Goal: Entertainment & Leisure: Consume media (video, audio)

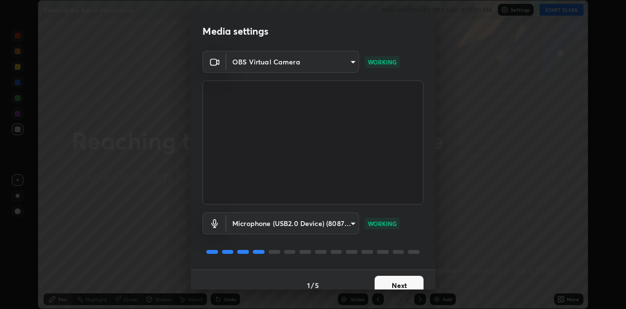
scroll to position [11, 0]
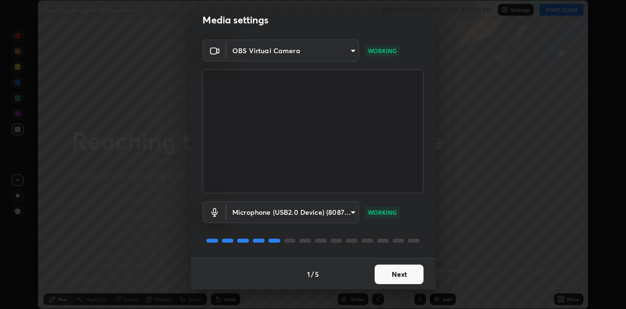
click at [394, 271] on button "Next" at bounding box center [398, 275] width 49 height 20
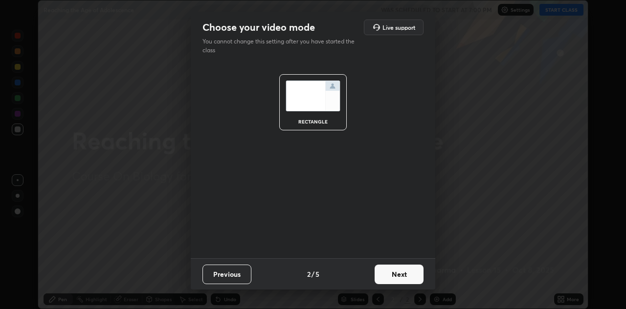
scroll to position [0, 0]
click at [392, 276] on button "Next" at bounding box center [398, 275] width 49 height 20
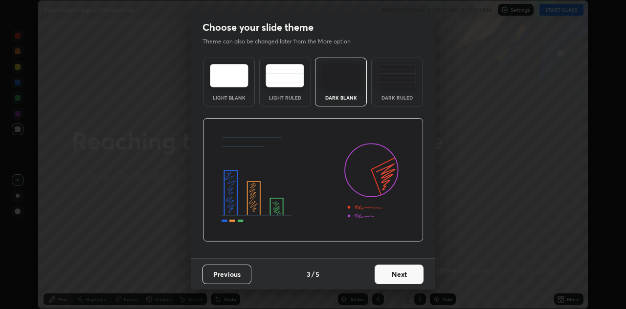
click at [392, 277] on button "Next" at bounding box center [398, 275] width 49 height 20
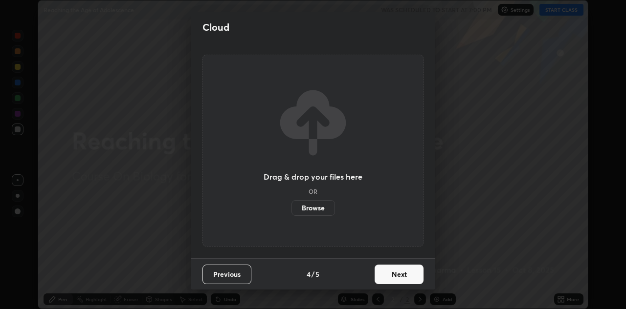
click at [391, 278] on button "Next" at bounding box center [398, 275] width 49 height 20
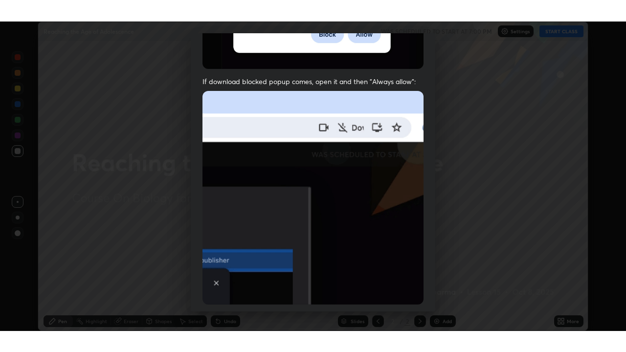
scroll to position [211, 0]
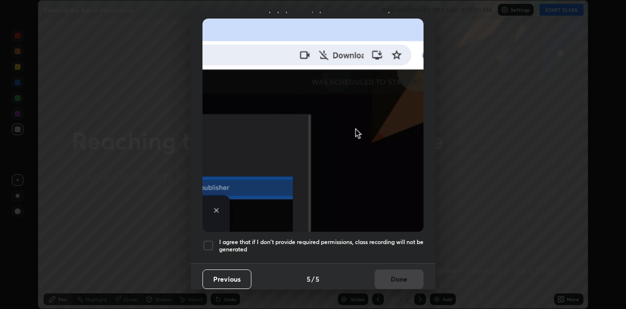
click at [211, 240] on div at bounding box center [208, 246] width 12 height 12
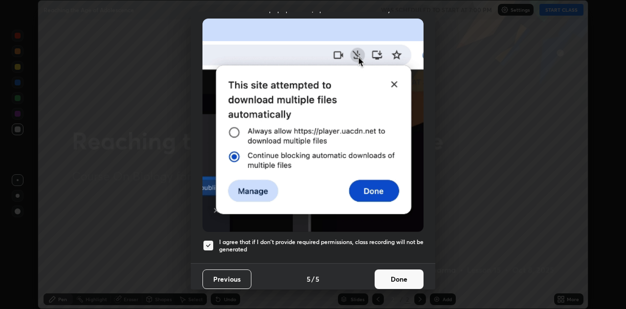
click at [388, 278] on button "Done" at bounding box center [398, 280] width 49 height 20
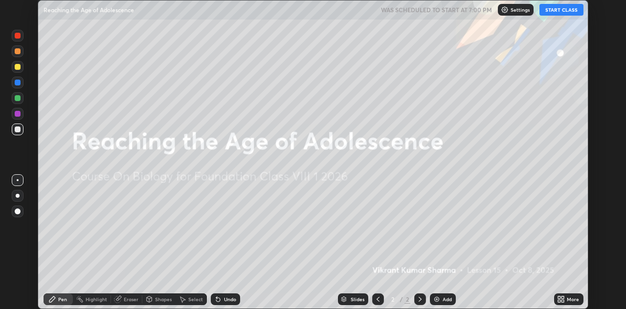
click at [563, 8] on button "START CLASS" at bounding box center [561, 10] width 44 height 12
click at [562, 298] on icon at bounding box center [562, 298] width 2 height 2
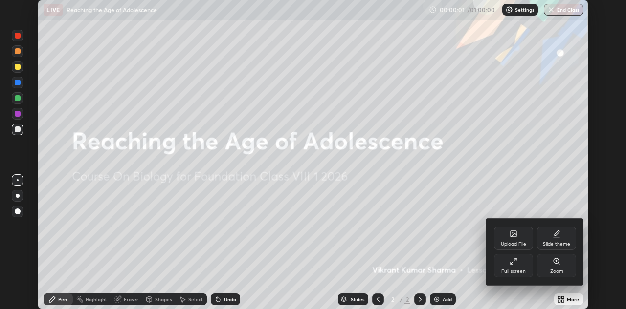
click at [522, 263] on div "Full screen" at bounding box center [513, 265] width 39 height 23
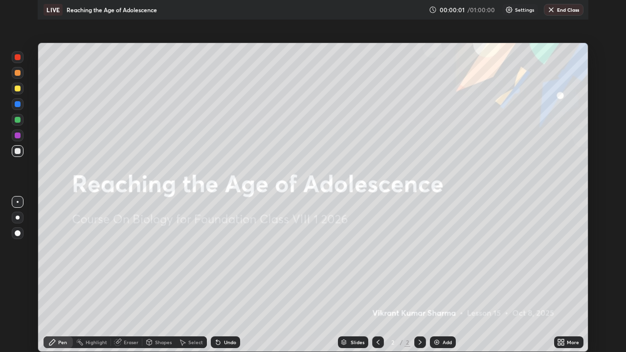
scroll to position [352, 626]
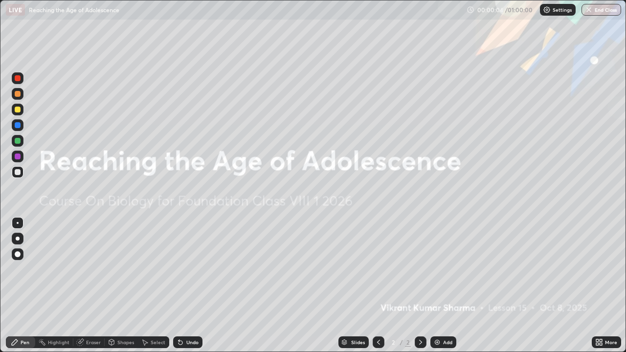
click at [437, 309] on img at bounding box center [437, 342] width 8 height 8
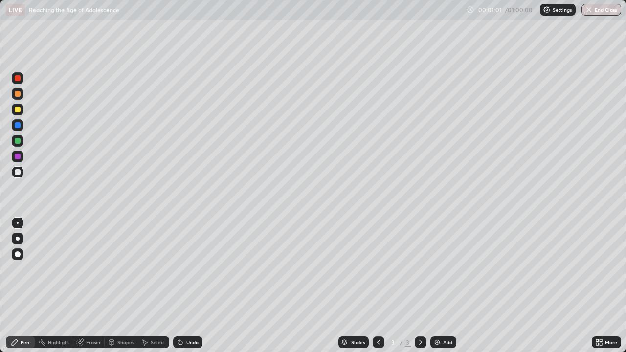
click at [17, 94] on div at bounding box center [18, 94] width 6 height 6
click at [19, 234] on div at bounding box center [18, 239] width 12 height 12
click at [22, 172] on div at bounding box center [18, 172] width 12 height 12
click at [18, 109] on div at bounding box center [18, 110] width 6 height 6
click at [23, 174] on div at bounding box center [18, 172] width 12 height 12
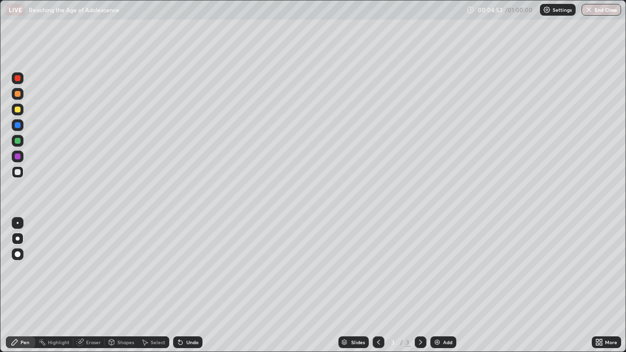
click at [19, 139] on div at bounding box center [18, 141] width 6 height 6
click at [420, 309] on icon at bounding box center [420, 342] width 3 height 5
click at [437, 309] on img at bounding box center [437, 342] width 8 height 8
click at [20, 109] on div at bounding box center [18, 110] width 6 height 6
click at [18, 238] on div at bounding box center [18, 239] width 4 height 4
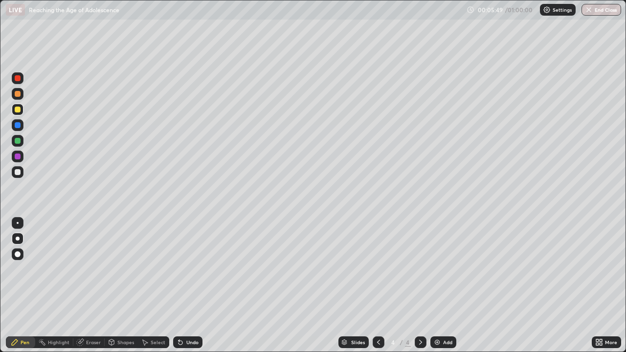
click at [377, 309] on icon at bounding box center [378, 342] width 3 height 5
click at [417, 309] on icon at bounding box center [420, 342] width 8 height 8
click at [182, 309] on icon at bounding box center [180, 342] width 8 height 8
click at [186, 309] on div "Undo" at bounding box center [192, 342] width 12 height 5
click at [18, 139] on div at bounding box center [18, 141] width 6 height 6
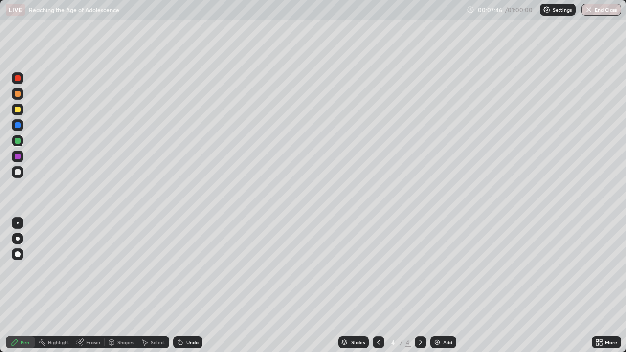
click at [20, 171] on div at bounding box center [18, 172] width 6 height 6
click at [18, 125] on div at bounding box center [18, 125] width 6 height 6
click at [18, 172] on div at bounding box center [18, 172] width 6 height 6
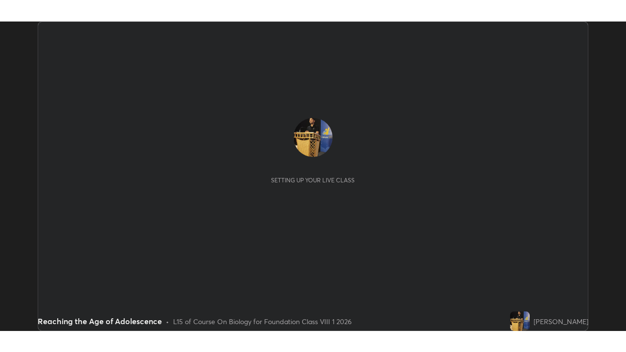
scroll to position [309, 626]
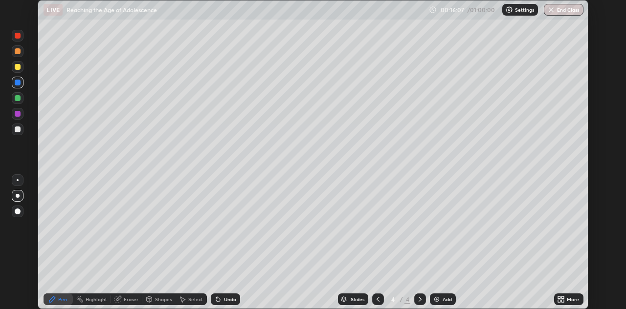
click at [562, 301] on icon at bounding box center [562, 301] width 2 height 2
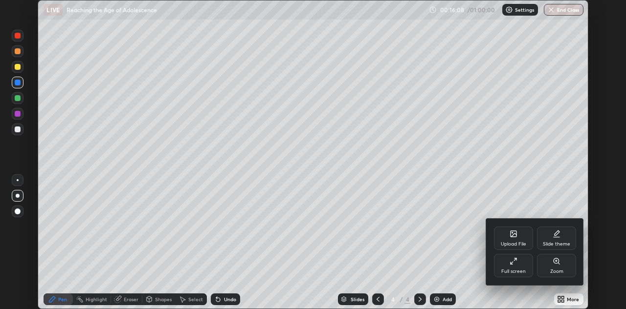
click at [522, 266] on div "Full screen" at bounding box center [513, 265] width 39 height 23
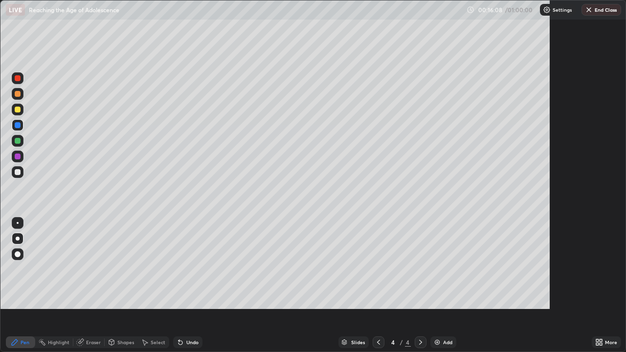
scroll to position [352, 626]
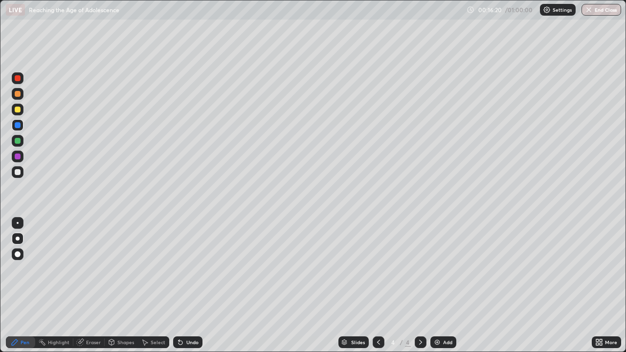
click at [19, 110] on div at bounding box center [18, 110] width 6 height 6
click at [18, 124] on div at bounding box center [18, 125] width 6 height 6
click at [20, 141] on div at bounding box center [18, 141] width 6 height 6
click at [19, 110] on div at bounding box center [18, 110] width 6 height 6
click at [18, 124] on div at bounding box center [18, 125] width 6 height 6
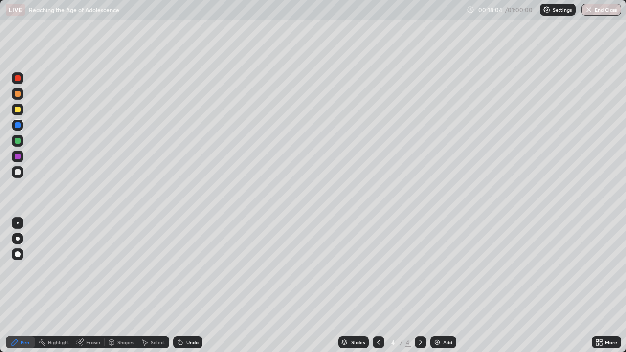
click at [19, 95] on div at bounding box center [18, 94] width 6 height 6
click at [19, 168] on div at bounding box center [18, 172] width 12 height 12
click at [20, 143] on div at bounding box center [18, 141] width 12 height 12
click at [115, 309] on div "Shapes" at bounding box center [121, 342] width 33 height 12
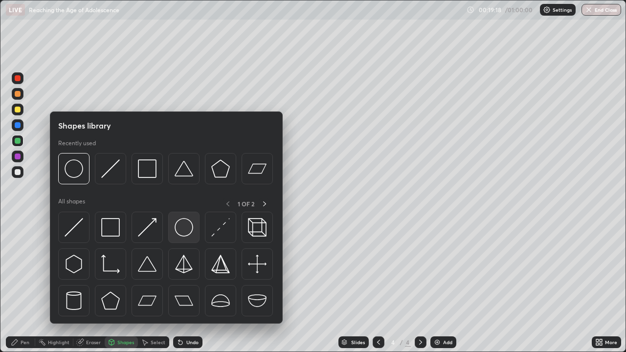
click at [182, 230] on img at bounding box center [183, 227] width 19 height 19
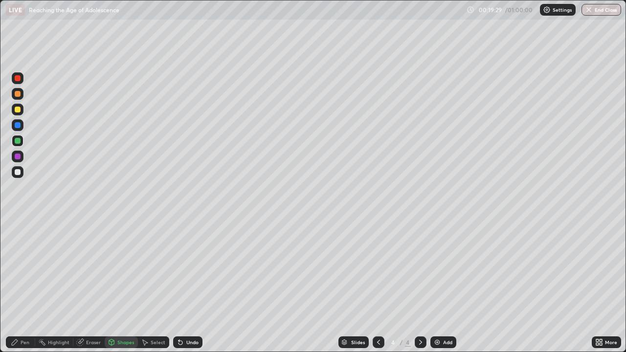
click at [20, 96] on div at bounding box center [18, 94] width 12 height 12
click at [181, 309] on icon at bounding box center [180, 342] width 8 height 8
click at [33, 309] on div "Pen" at bounding box center [20, 342] width 29 height 20
click at [122, 309] on div "Shapes" at bounding box center [125, 342] width 17 height 5
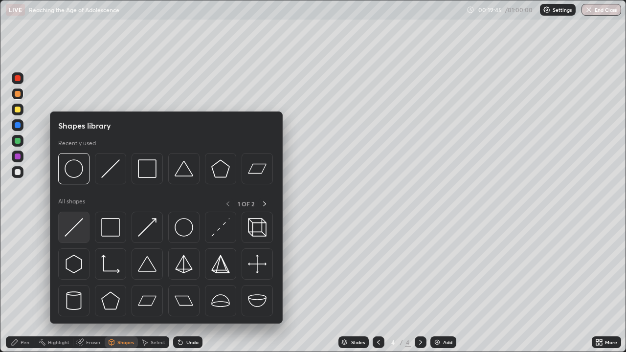
click at [80, 230] on img at bounding box center [74, 227] width 19 height 19
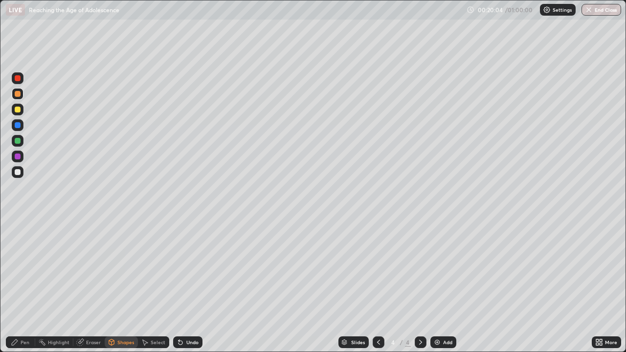
click at [20, 110] on div at bounding box center [18, 110] width 6 height 6
click at [18, 94] on div at bounding box center [18, 94] width 6 height 6
click at [18, 142] on div at bounding box center [18, 141] width 6 height 6
click at [21, 173] on div at bounding box center [18, 172] width 12 height 12
click at [23, 309] on div "Pen" at bounding box center [25, 342] width 9 height 5
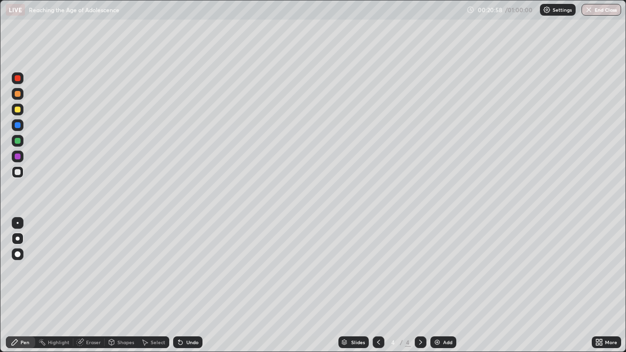
click at [18, 78] on div at bounding box center [18, 78] width 6 height 6
click at [95, 309] on div "Eraser" at bounding box center [93, 342] width 15 height 5
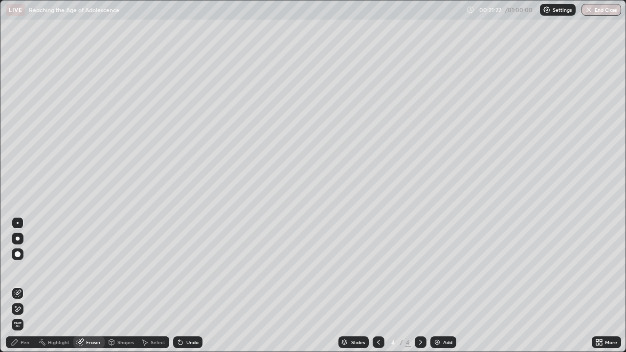
click at [28, 309] on div "Pen" at bounding box center [25, 342] width 9 height 5
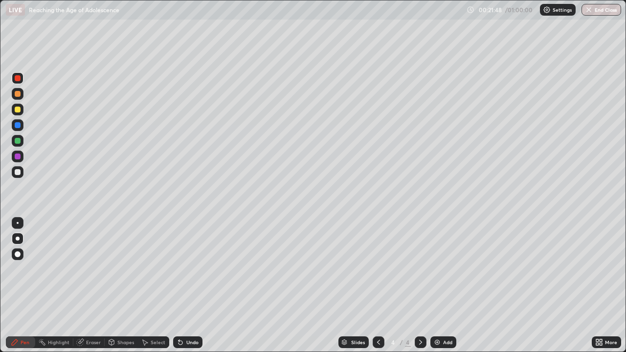
click at [22, 108] on div at bounding box center [18, 110] width 12 height 12
click at [16, 171] on div at bounding box center [18, 172] width 6 height 6
click at [18, 109] on div at bounding box center [18, 110] width 6 height 6
click at [20, 83] on div at bounding box center [18, 78] width 12 height 12
click at [21, 82] on div at bounding box center [18, 78] width 12 height 12
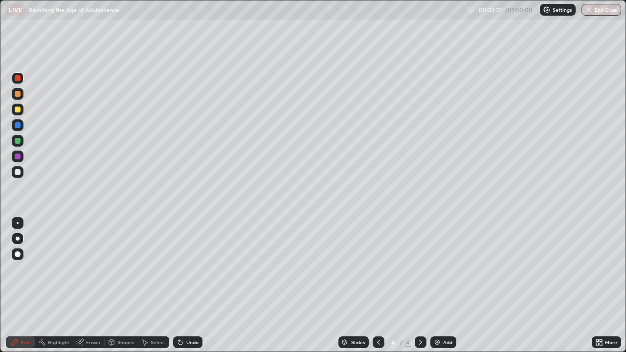
click at [20, 174] on div at bounding box center [18, 172] width 6 height 6
click at [18, 173] on div at bounding box center [18, 172] width 6 height 6
click at [20, 80] on div at bounding box center [18, 78] width 6 height 6
click at [20, 125] on div at bounding box center [18, 125] width 6 height 6
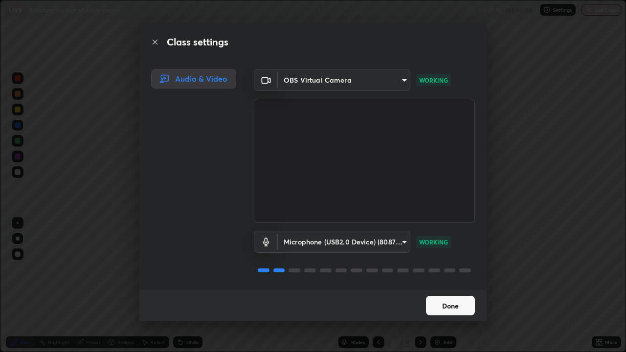
click at [439, 299] on button "Done" at bounding box center [450, 306] width 49 height 20
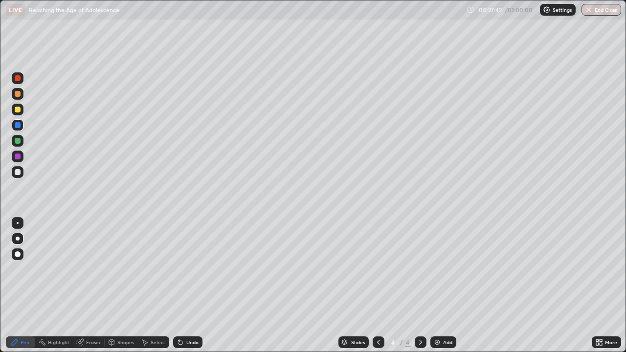
click at [19, 140] on div at bounding box center [18, 141] width 6 height 6
click at [178, 309] on icon at bounding box center [178, 340] width 1 height 1
click at [19, 80] on div at bounding box center [18, 78] width 6 height 6
click at [19, 173] on div at bounding box center [18, 172] width 6 height 6
click at [18, 157] on div at bounding box center [18, 156] width 6 height 6
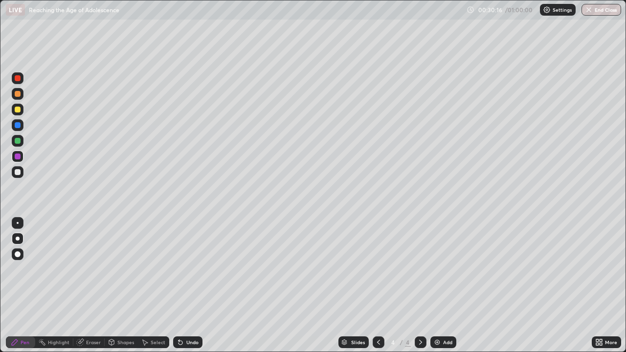
click at [20, 171] on div at bounding box center [18, 172] width 6 height 6
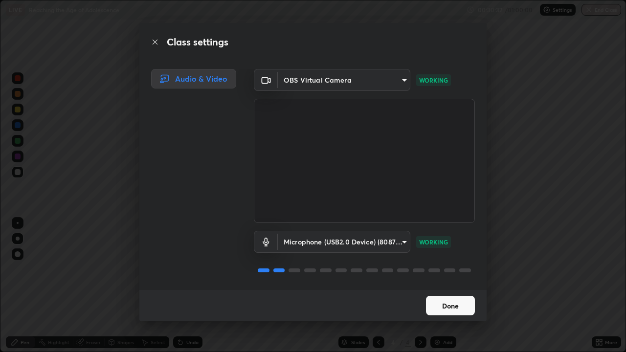
click at [434, 302] on button "Done" at bounding box center [450, 306] width 49 height 20
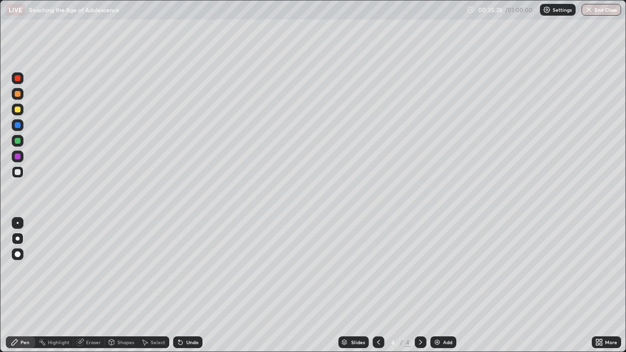
click at [19, 143] on div at bounding box center [18, 141] width 6 height 6
click at [18, 78] on div at bounding box center [18, 78] width 6 height 6
click at [419, 309] on icon at bounding box center [420, 342] width 8 height 8
click at [439, 309] on img at bounding box center [437, 342] width 8 height 8
click at [20, 157] on div at bounding box center [18, 156] width 6 height 6
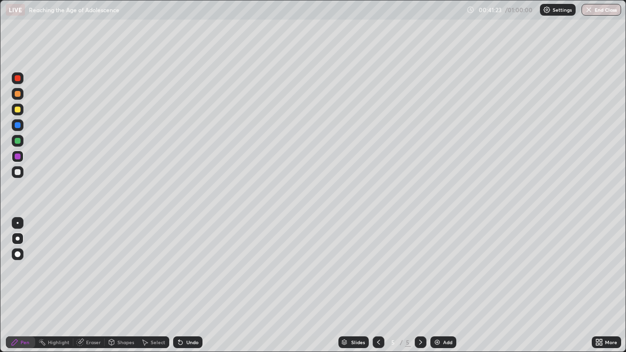
click at [377, 309] on icon at bounding box center [378, 342] width 8 height 8
click at [376, 309] on icon at bounding box center [378, 342] width 8 height 8
click at [420, 309] on icon at bounding box center [420, 342] width 8 height 8
click at [419, 309] on icon at bounding box center [420, 342] width 8 height 8
click at [18, 112] on div at bounding box center [18, 110] width 6 height 6
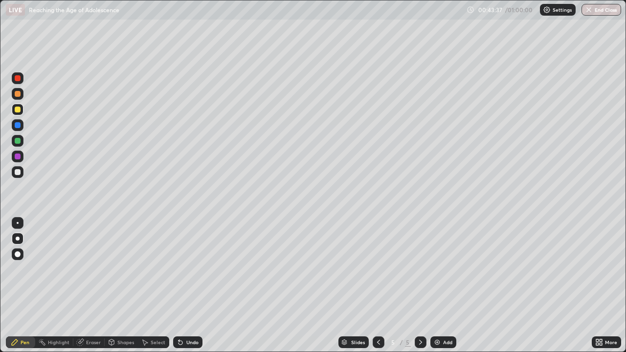
click at [18, 126] on div at bounding box center [18, 125] width 6 height 6
click at [18, 141] on div at bounding box center [18, 141] width 6 height 6
click at [377, 309] on icon at bounding box center [378, 342] width 8 height 8
click at [419, 309] on icon at bounding box center [420, 342] width 8 height 8
click at [418, 309] on icon at bounding box center [420, 342] width 8 height 8
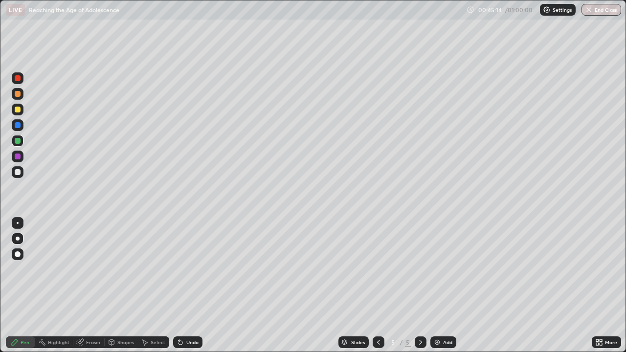
click at [437, 309] on img at bounding box center [437, 342] width 8 height 8
click at [23, 173] on div at bounding box center [18, 172] width 12 height 12
click at [18, 141] on div at bounding box center [18, 141] width 6 height 6
click at [17, 126] on div at bounding box center [18, 125] width 6 height 6
click at [19, 141] on div at bounding box center [18, 141] width 6 height 6
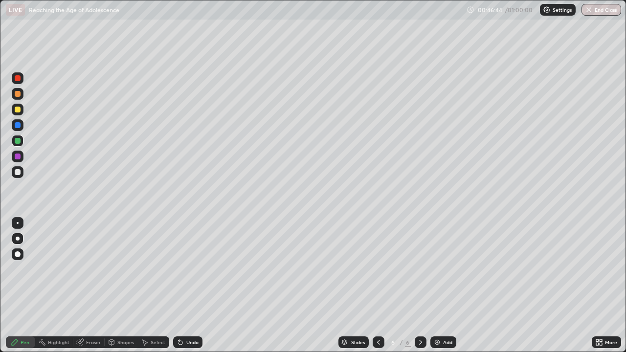
click at [19, 158] on div at bounding box center [18, 156] width 6 height 6
click at [18, 109] on div at bounding box center [18, 110] width 6 height 6
click at [595, 13] on button "End Class" at bounding box center [601, 10] width 40 height 12
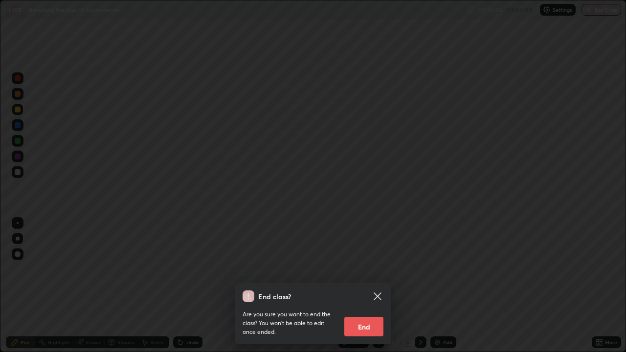
click at [370, 309] on button "End" at bounding box center [363, 327] width 39 height 20
